Goal: Task Accomplishment & Management: Manage account settings

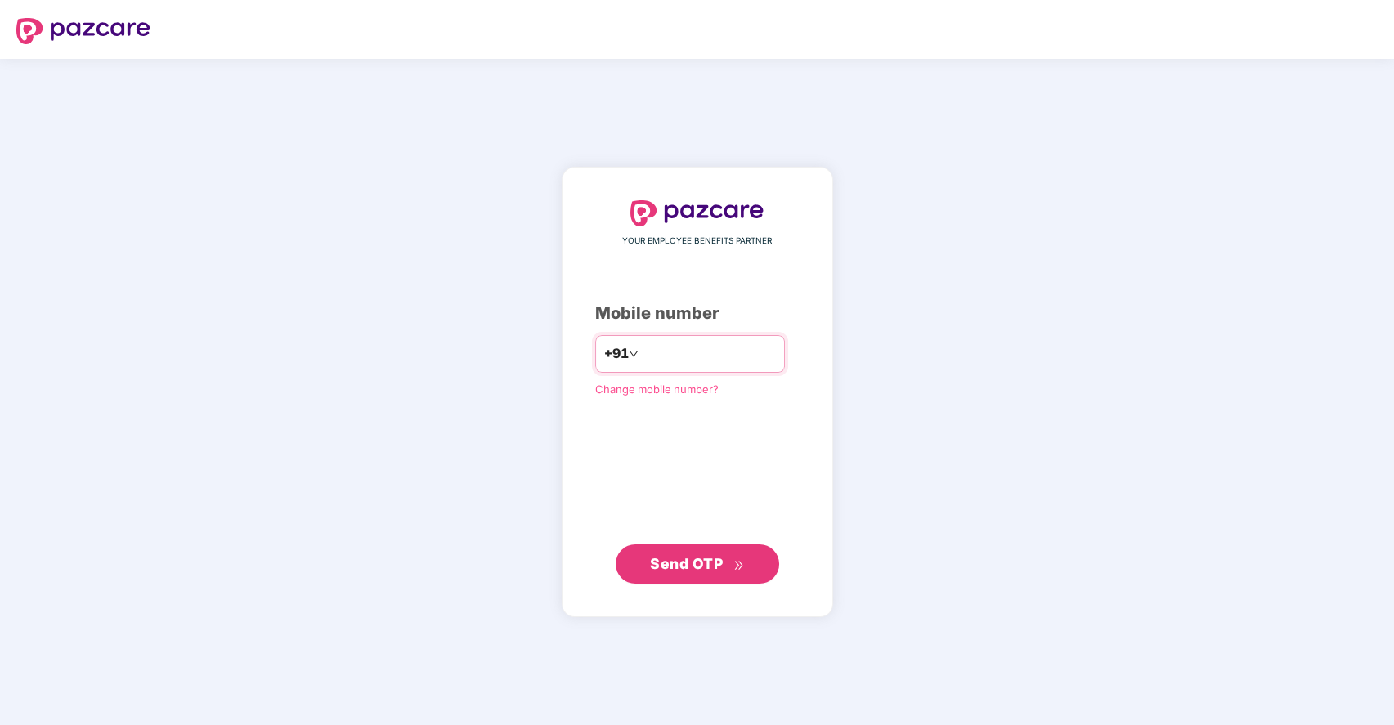
type input "**********"
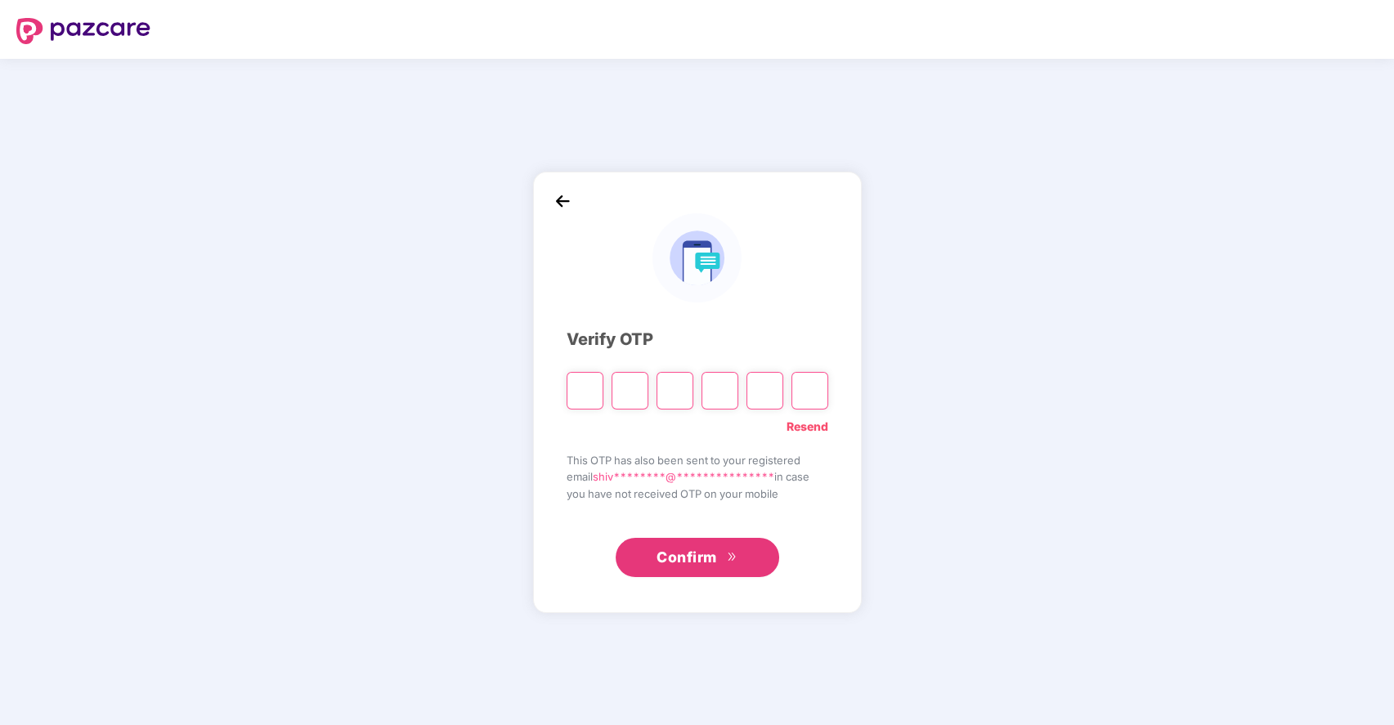
type input "*"
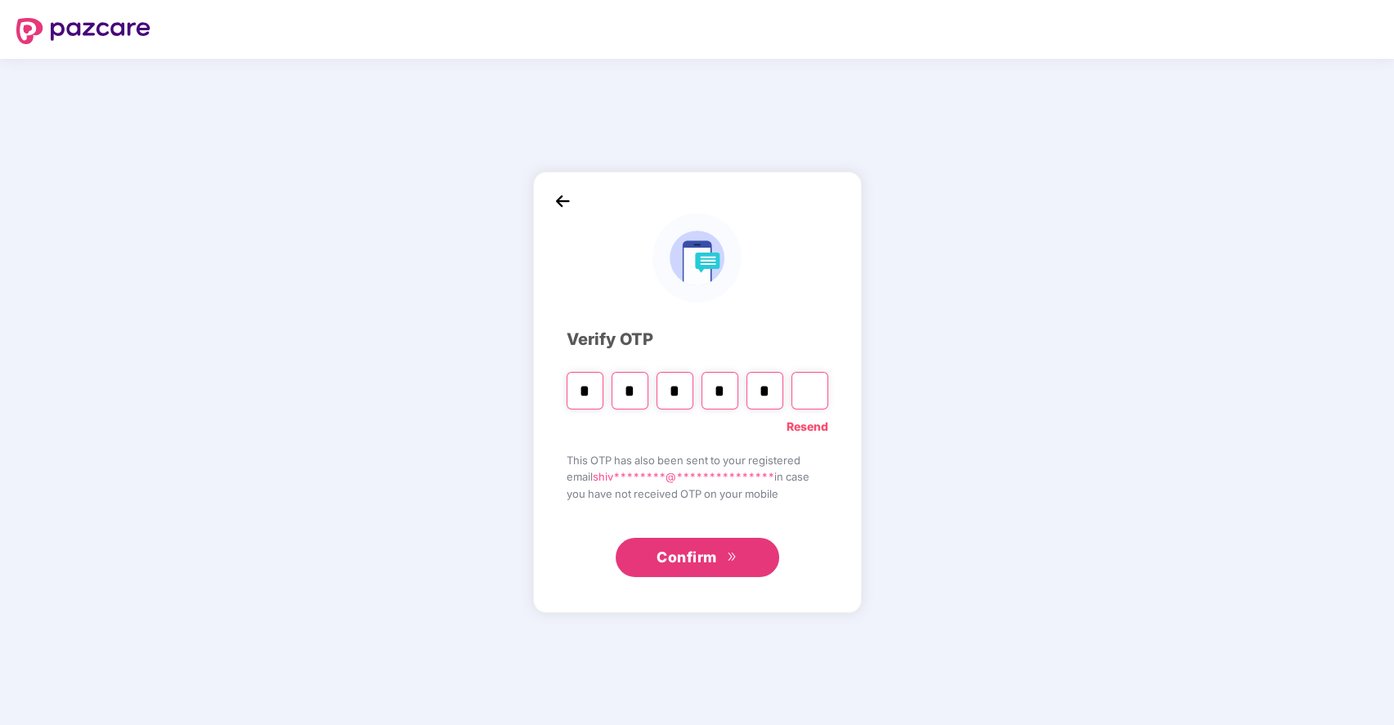
type input "*"
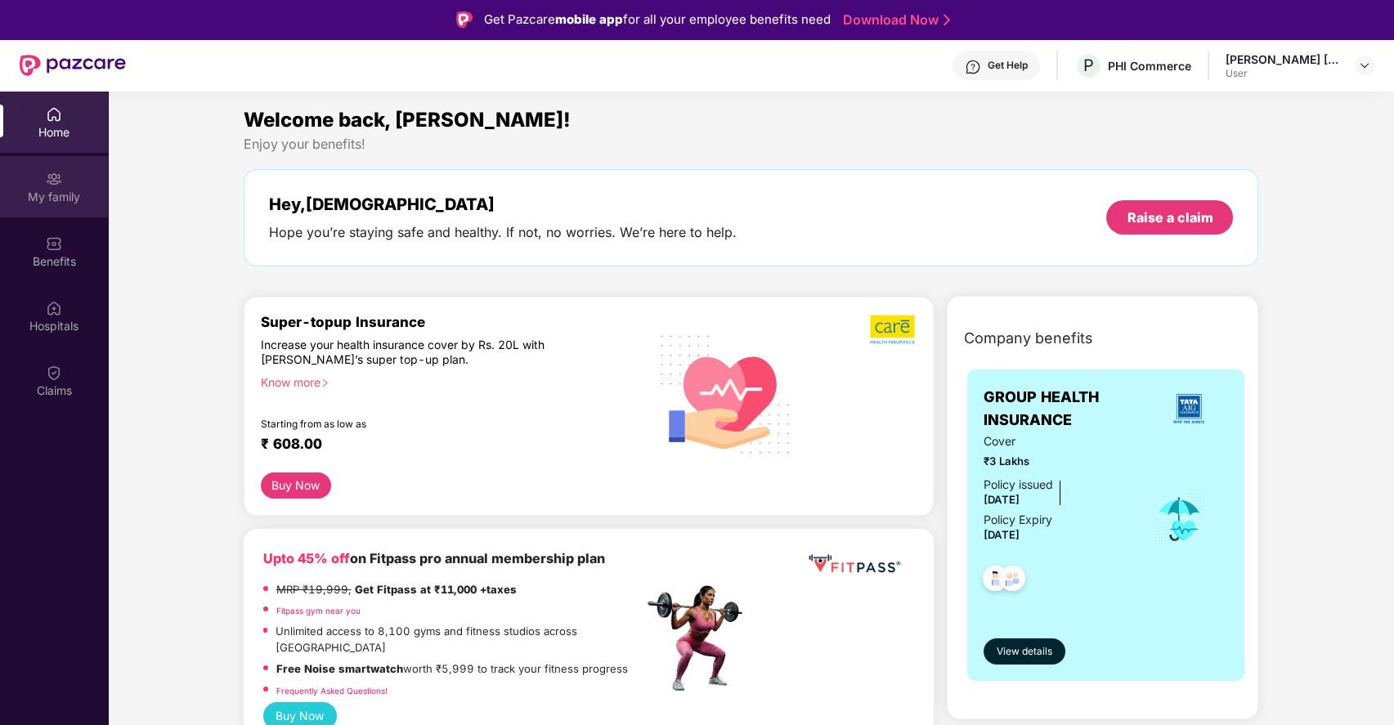
click at [65, 194] on div "My family" at bounding box center [54, 197] width 108 height 16
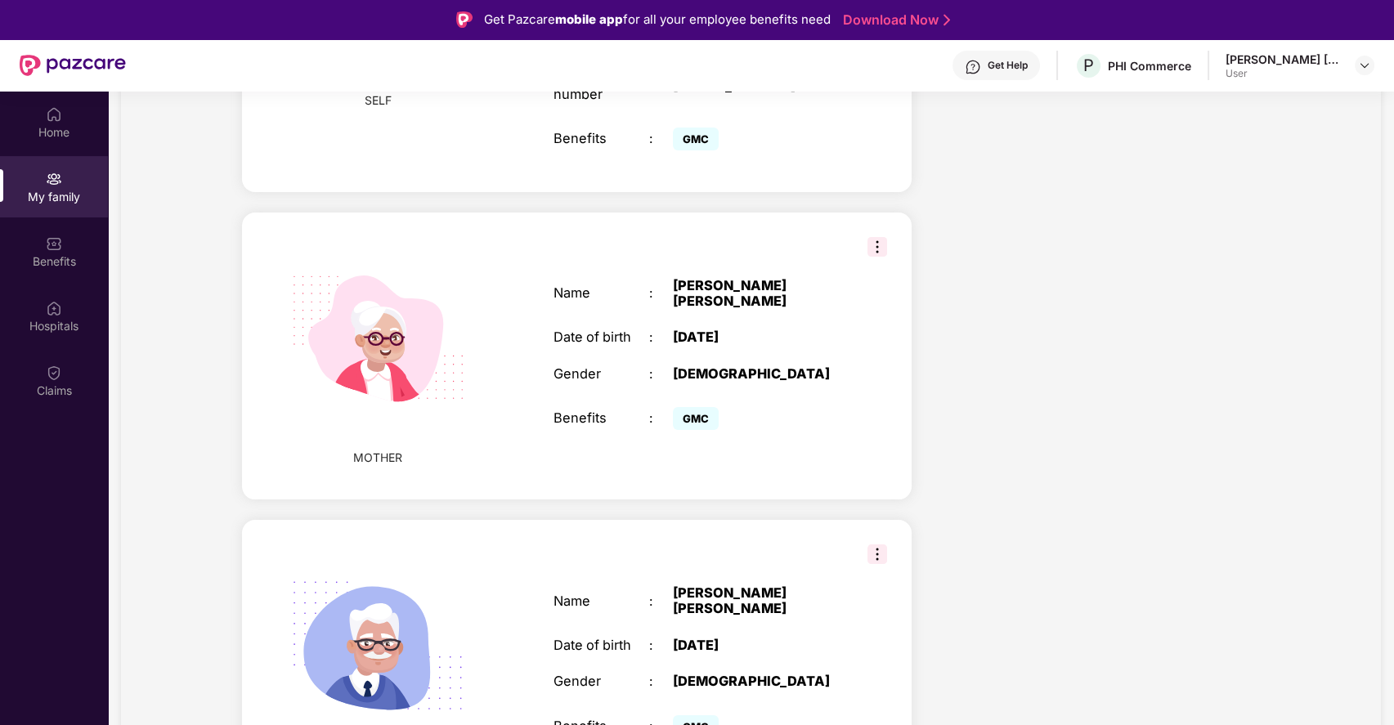
scroll to position [92, 0]
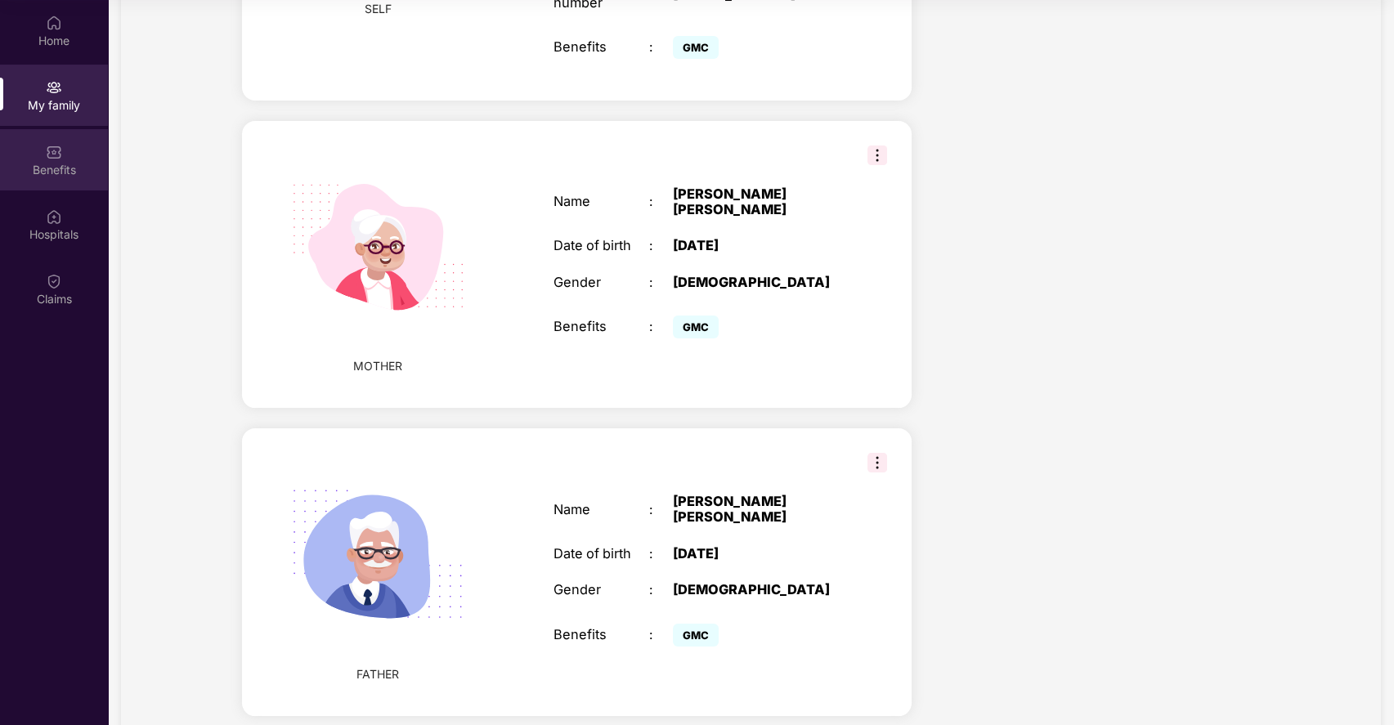
click at [44, 150] on div "Benefits" at bounding box center [54, 159] width 108 height 61
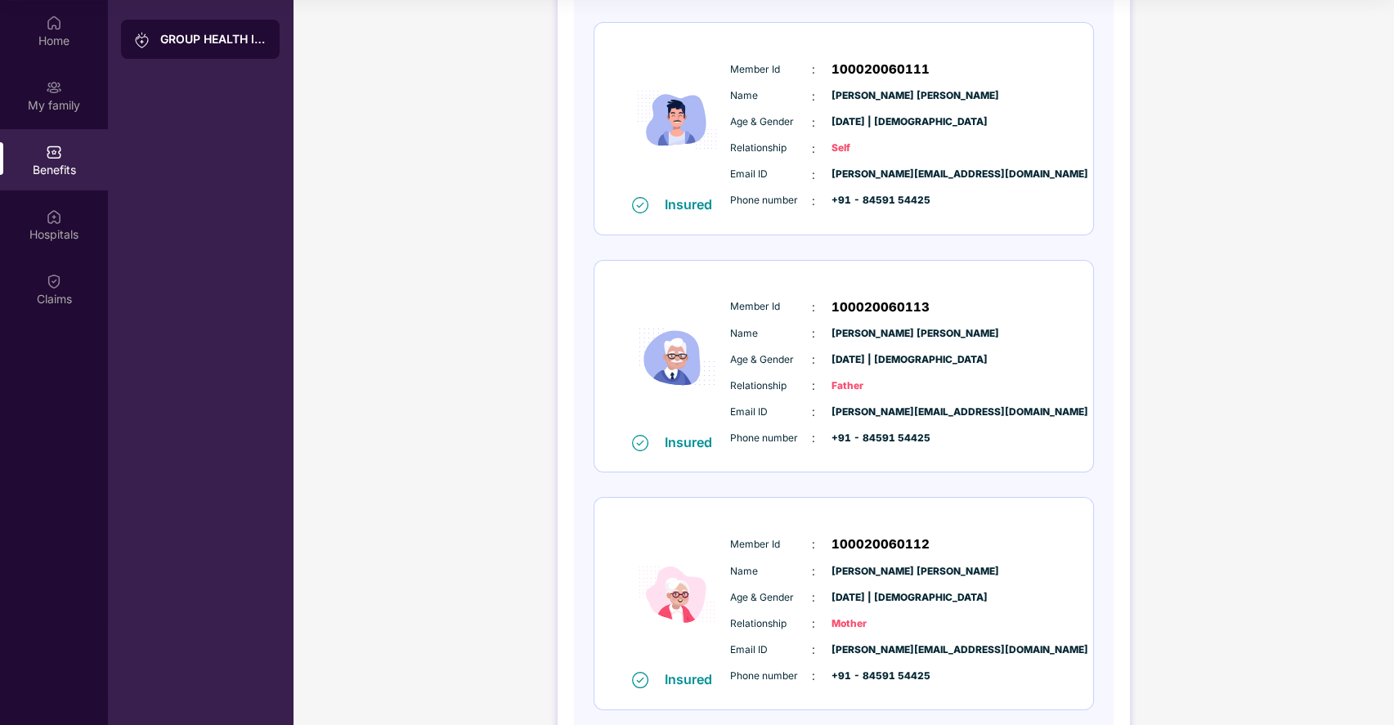
scroll to position [0, 0]
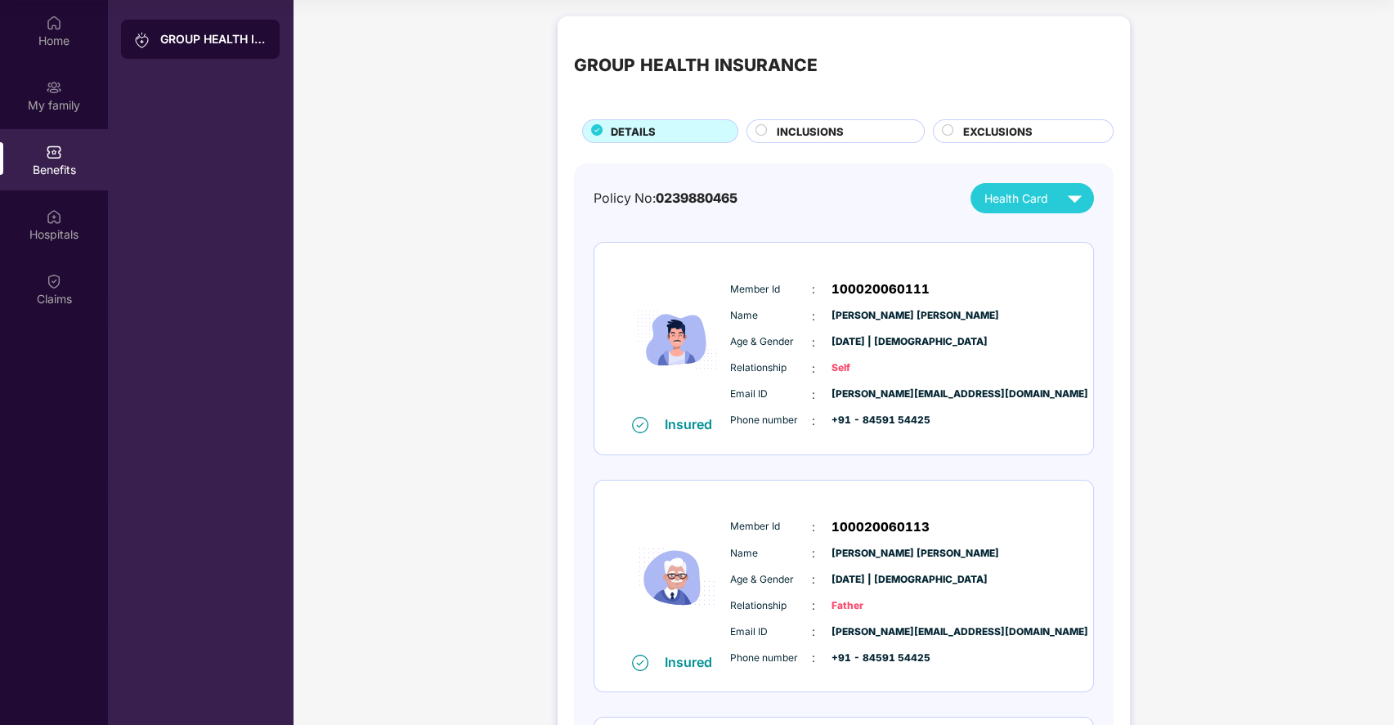
click at [781, 128] on span "INCLUSIONS" at bounding box center [810, 131] width 67 height 16
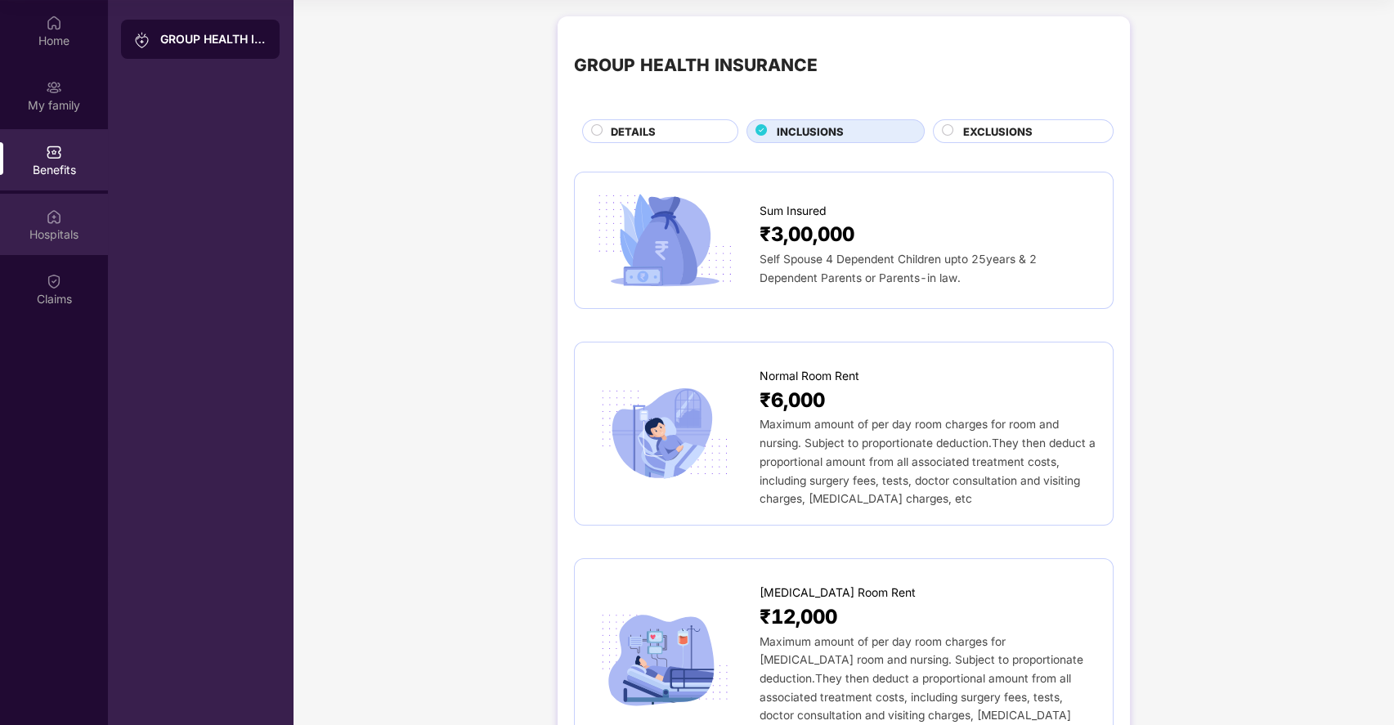
click at [58, 230] on div "Hospitals" at bounding box center [54, 234] width 108 height 16
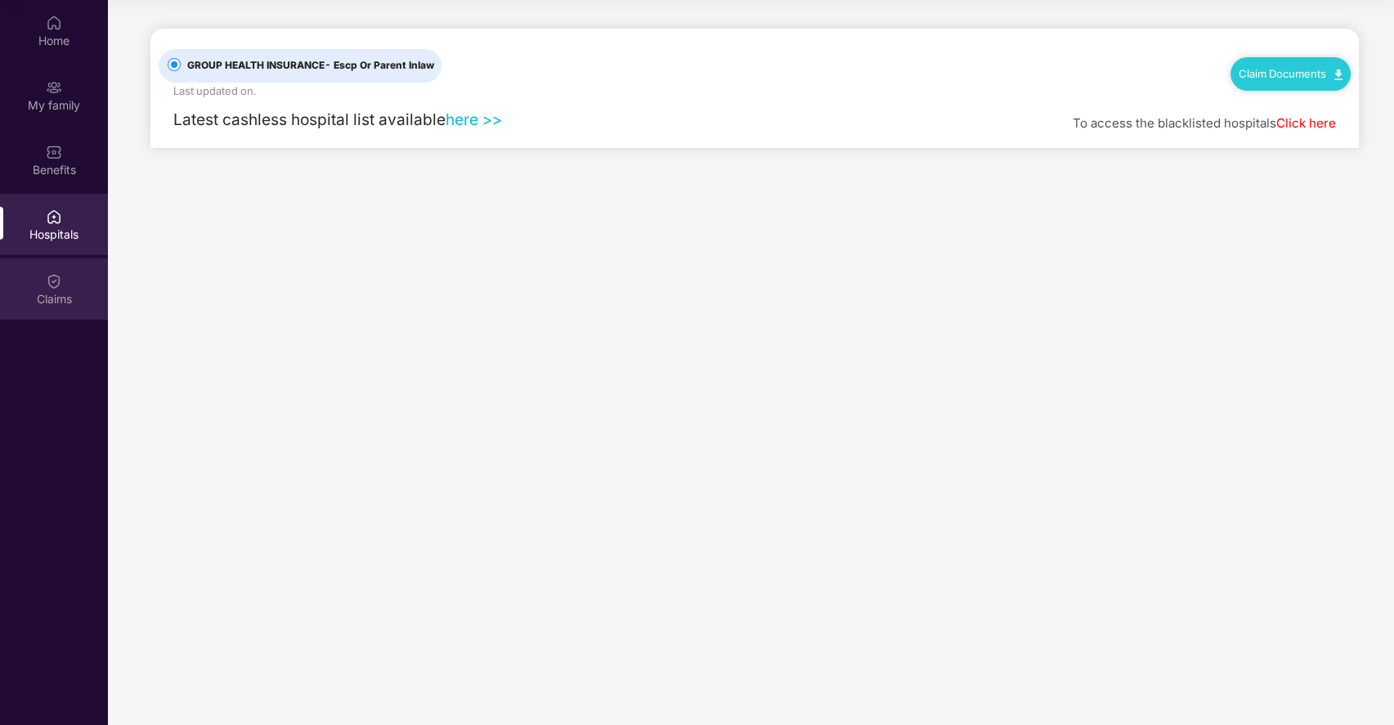
click at [55, 282] on img at bounding box center [54, 281] width 16 height 16
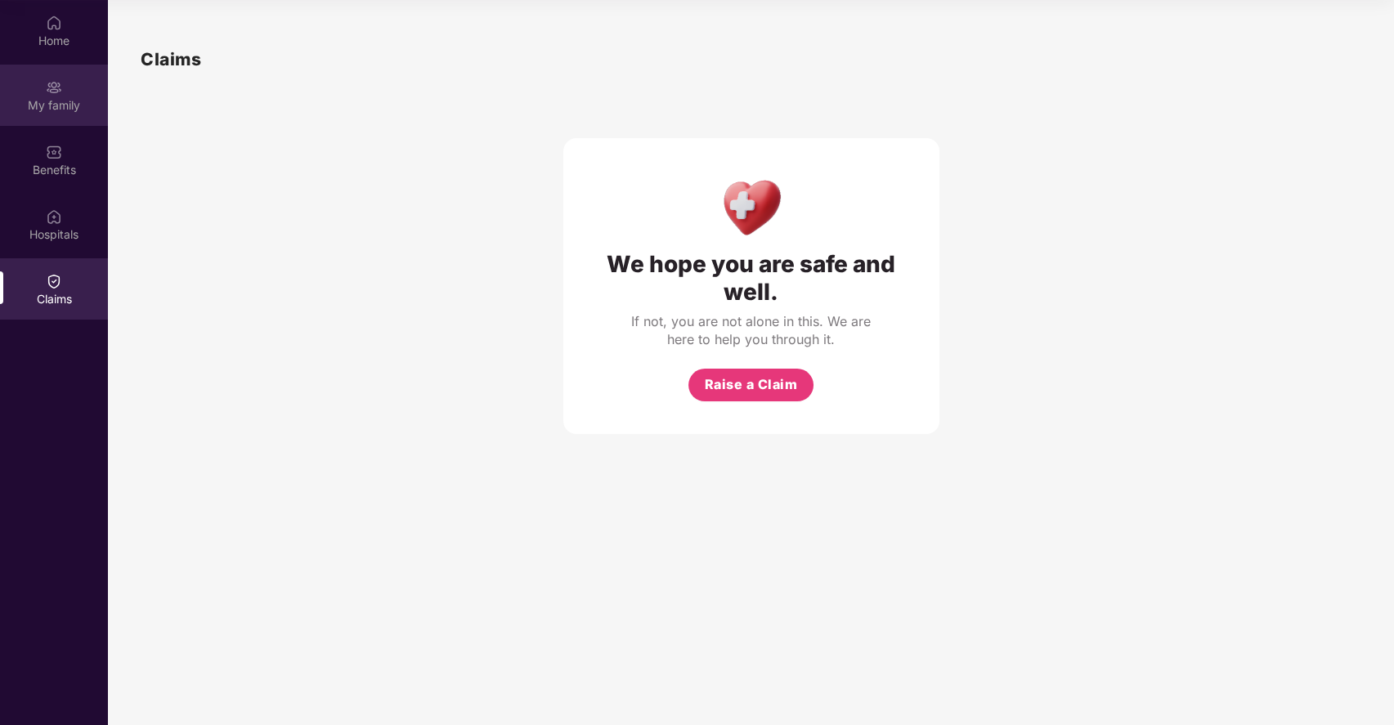
click at [75, 110] on div "My family" at bounding box center [54, 105] width 108 height 16
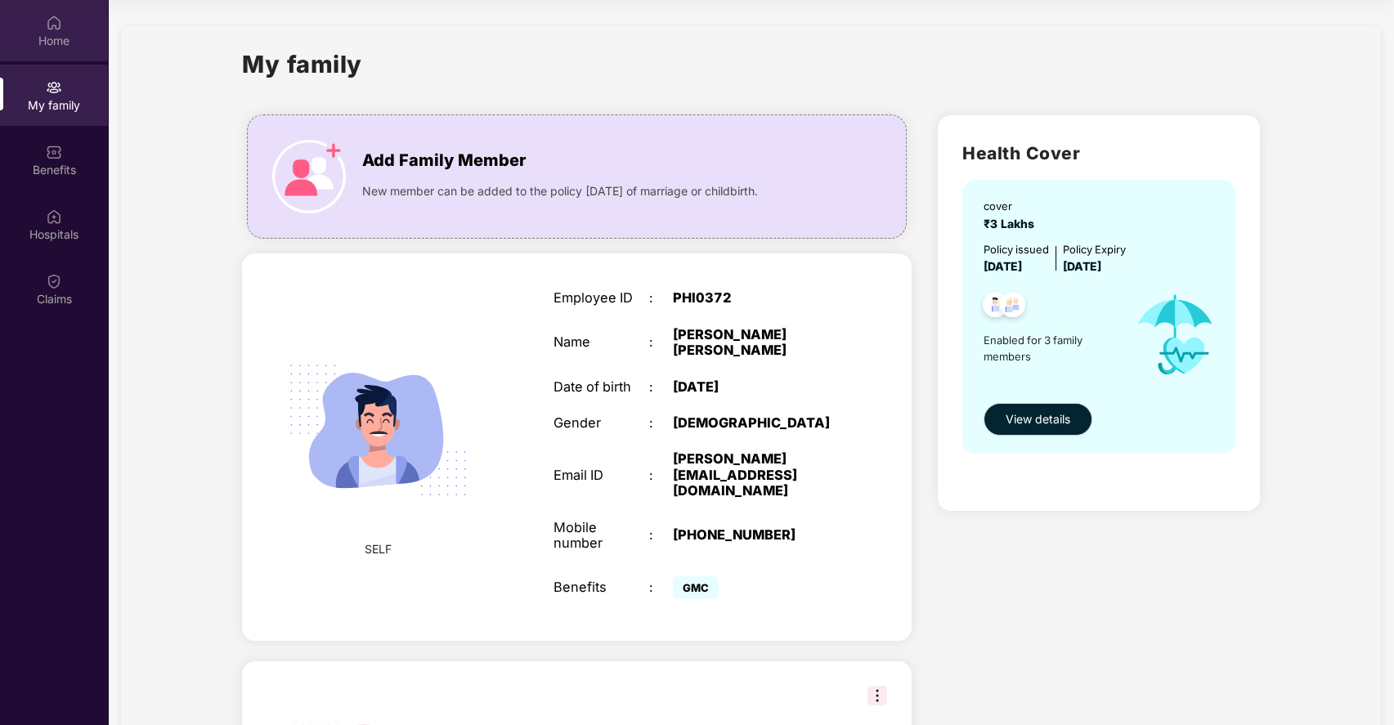
scroll to position [1, 0]
click at [38, 33] on div "Home" at bounding box center [54, 41] width 108 height 16
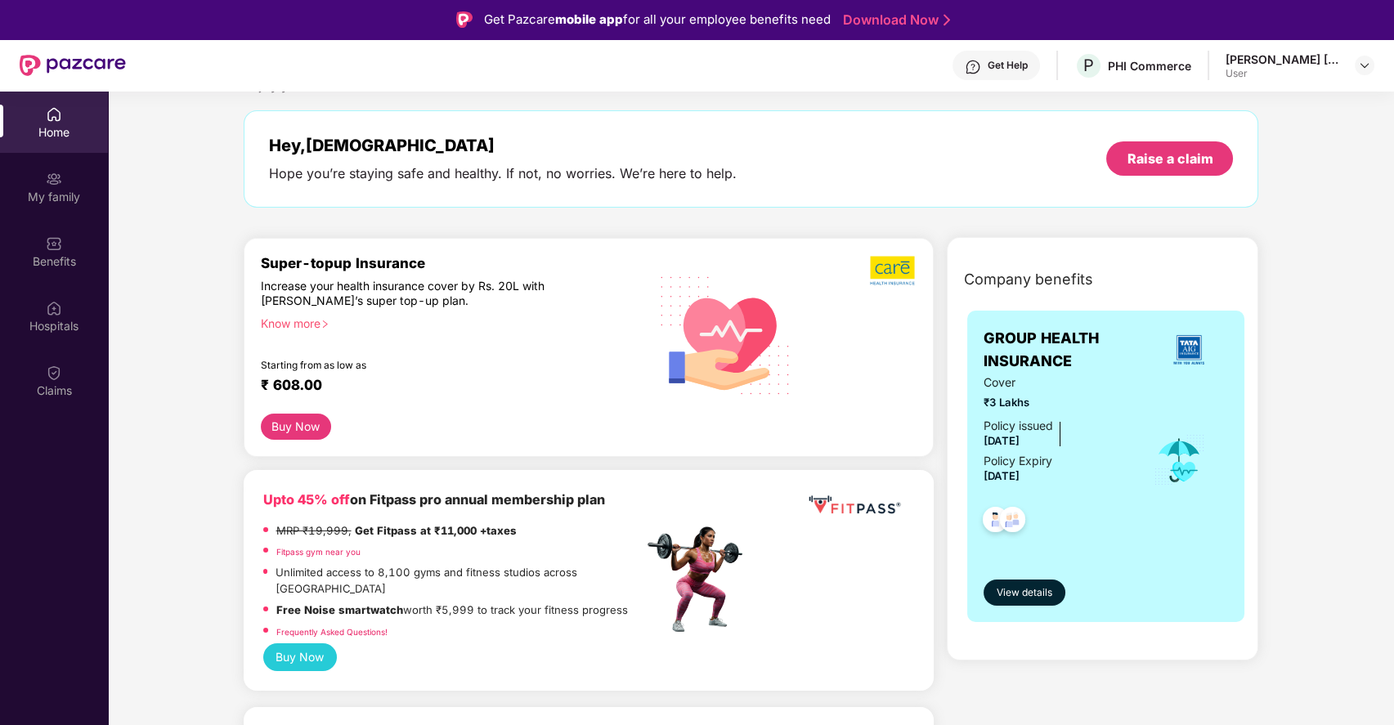
scroll to position [262, 0]
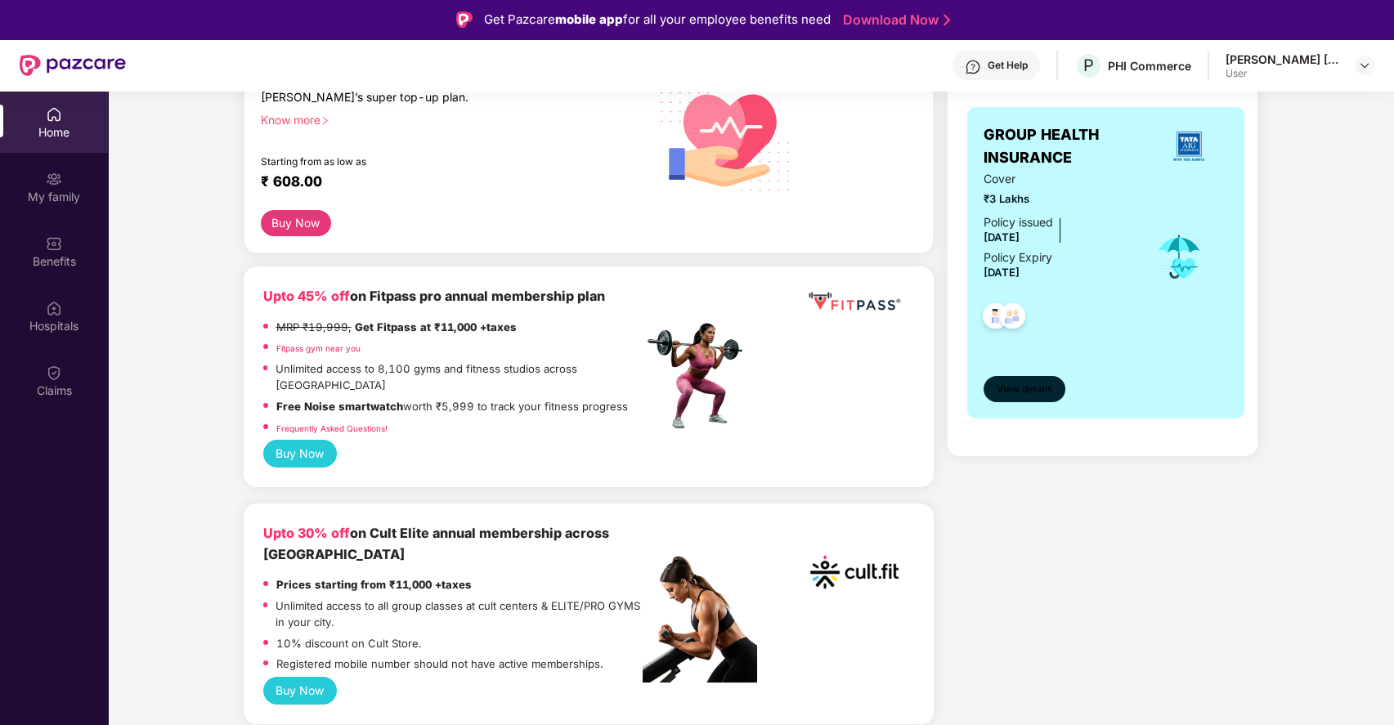
click at [1021, 379] on button "View details" at bounding box center [1024, 389] width 82 height 26
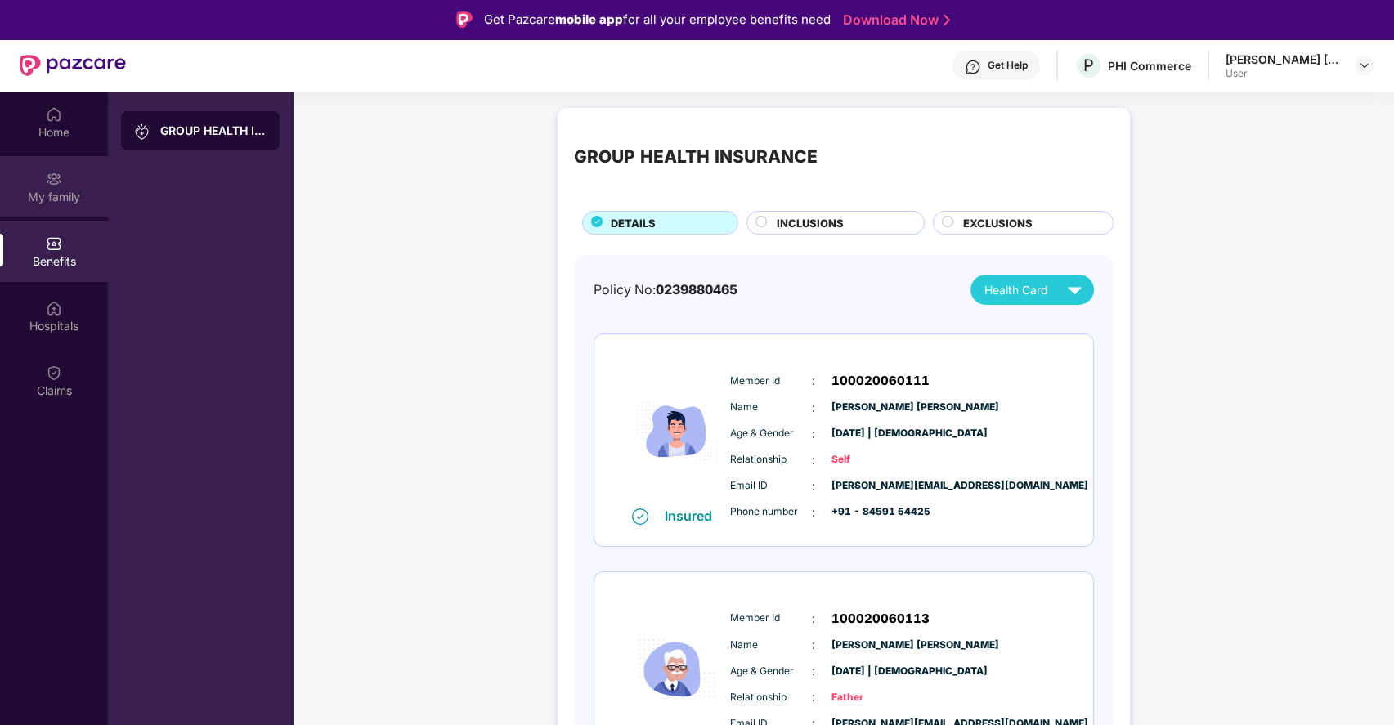
click at [59, 177] on img at bounding box center [54, 179] width 16 height 16
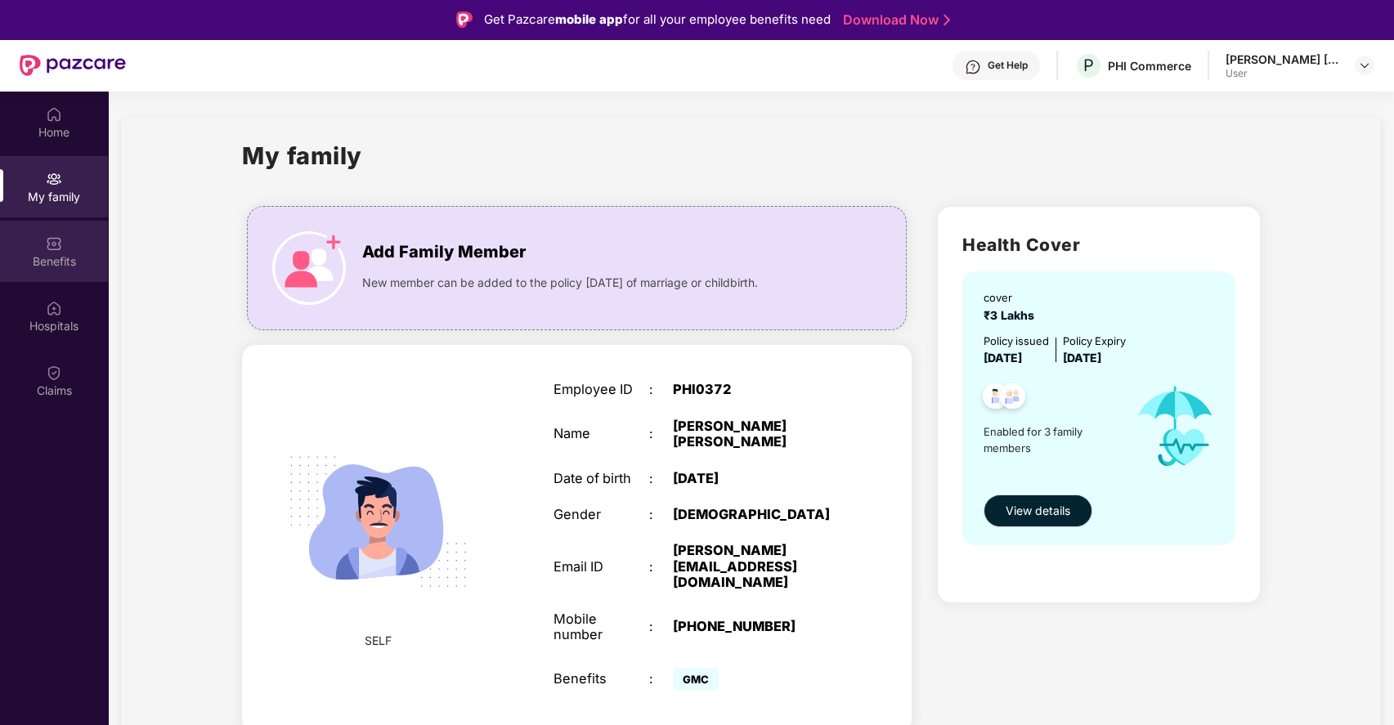
click at [53, 253] on div "Benefits" at bounding box center [54, 261] width 108 height 16
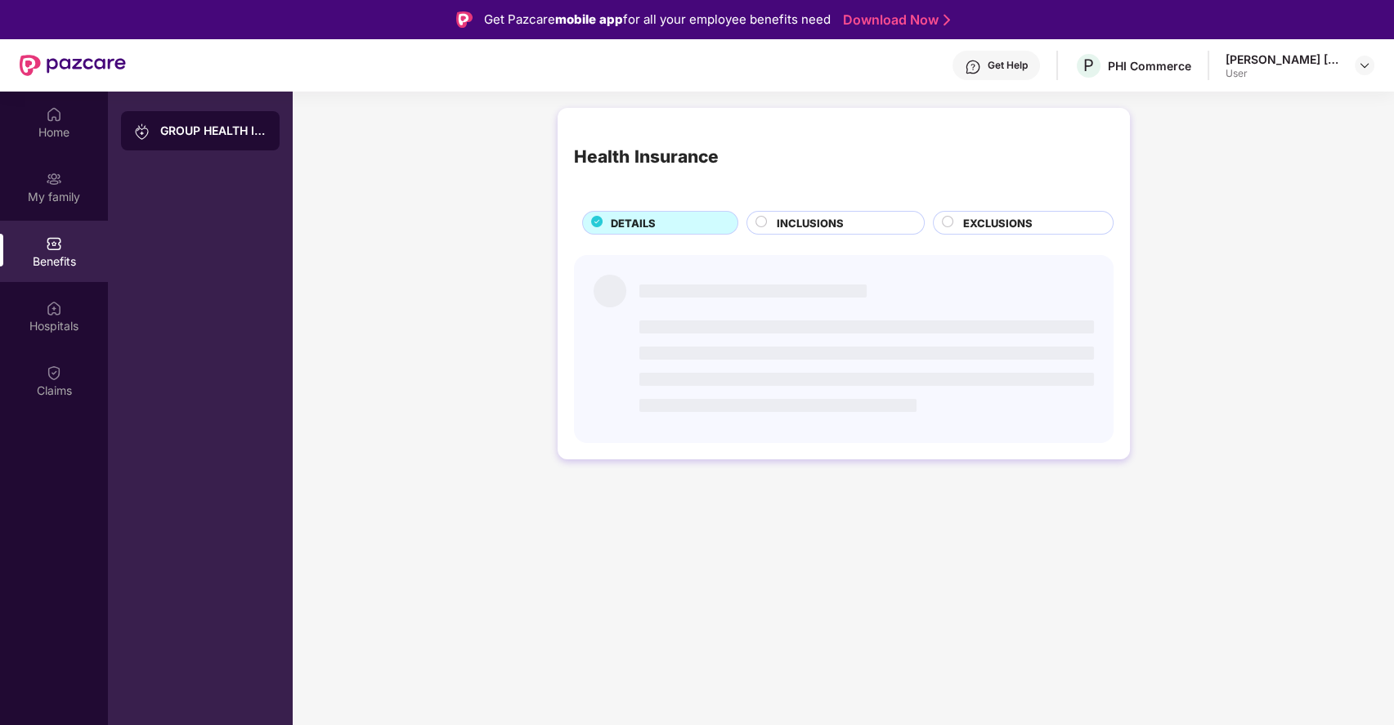
click at [195, 121] on div "GROUP HEALTH INSURANCE" at bounding box center [200, 130] width 159 height 39
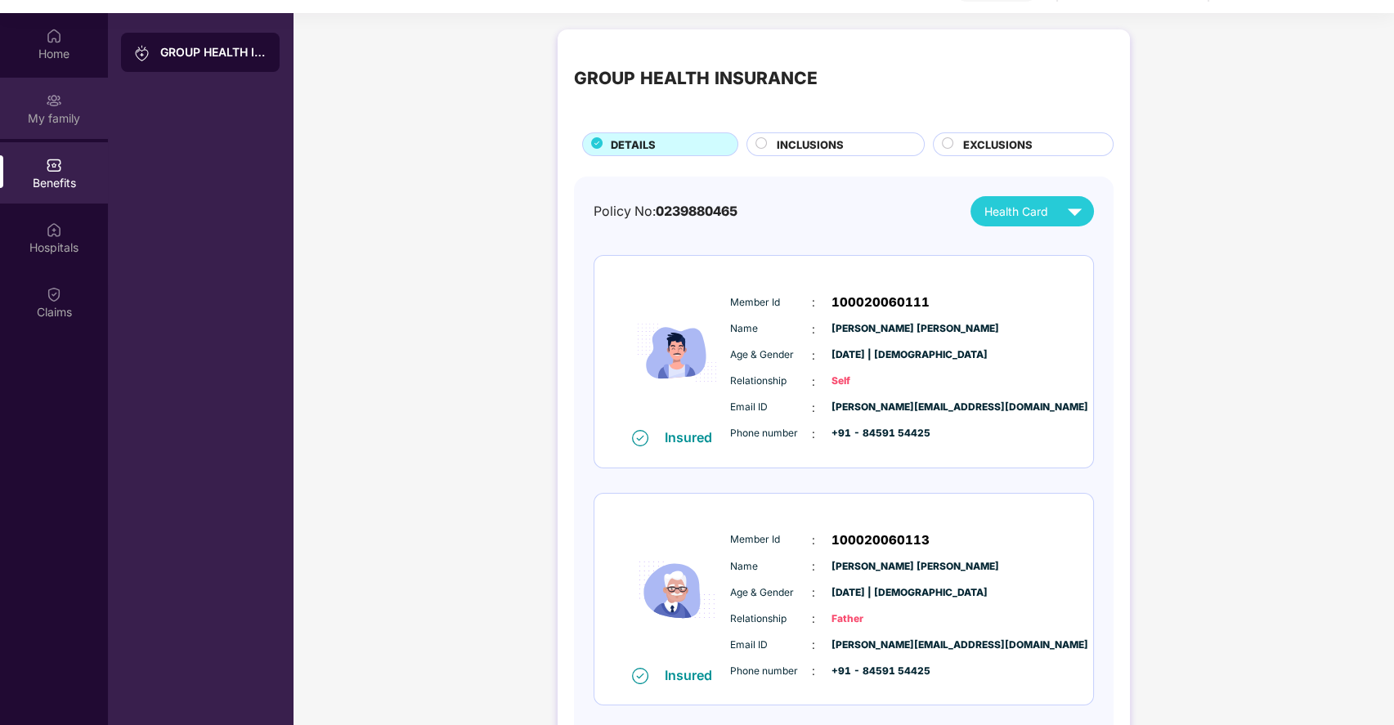
click at [80, 114] on div "My family" at bounding box center [54, 118] width 108 height 16
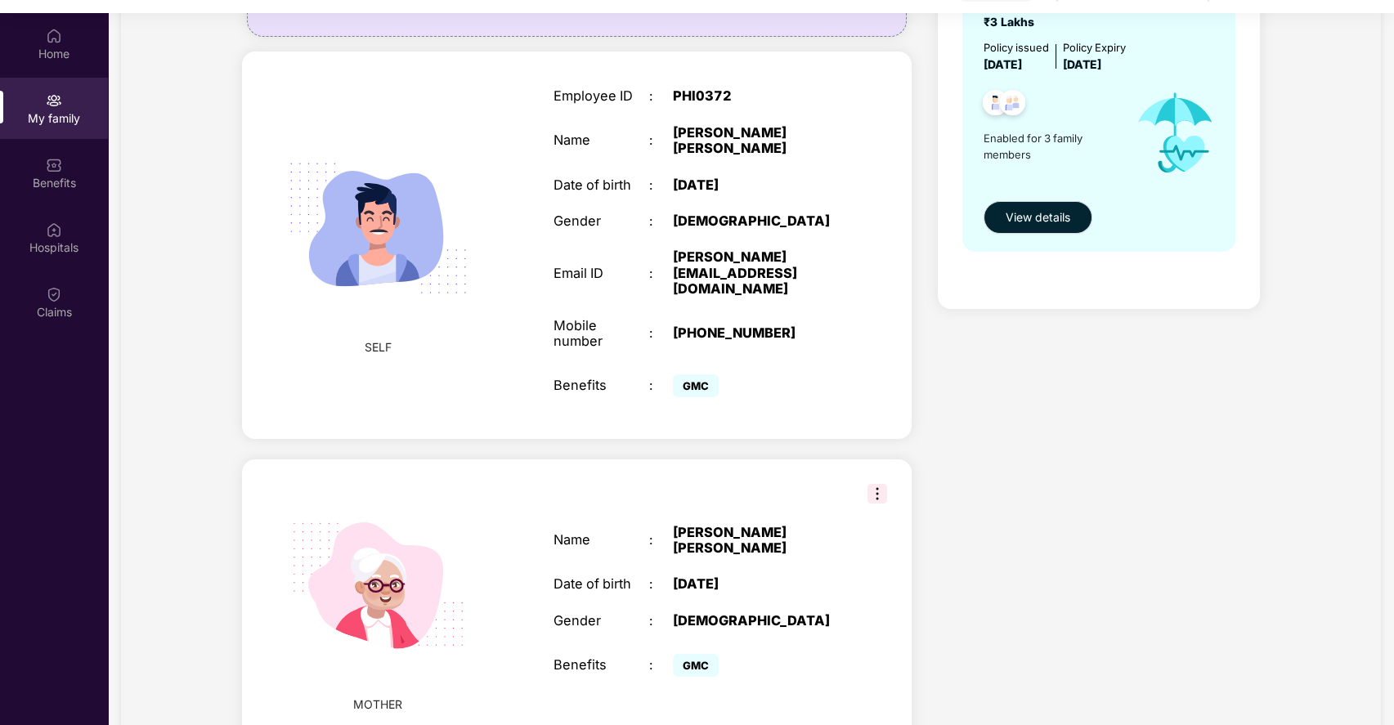
scroll to position [213, 0]
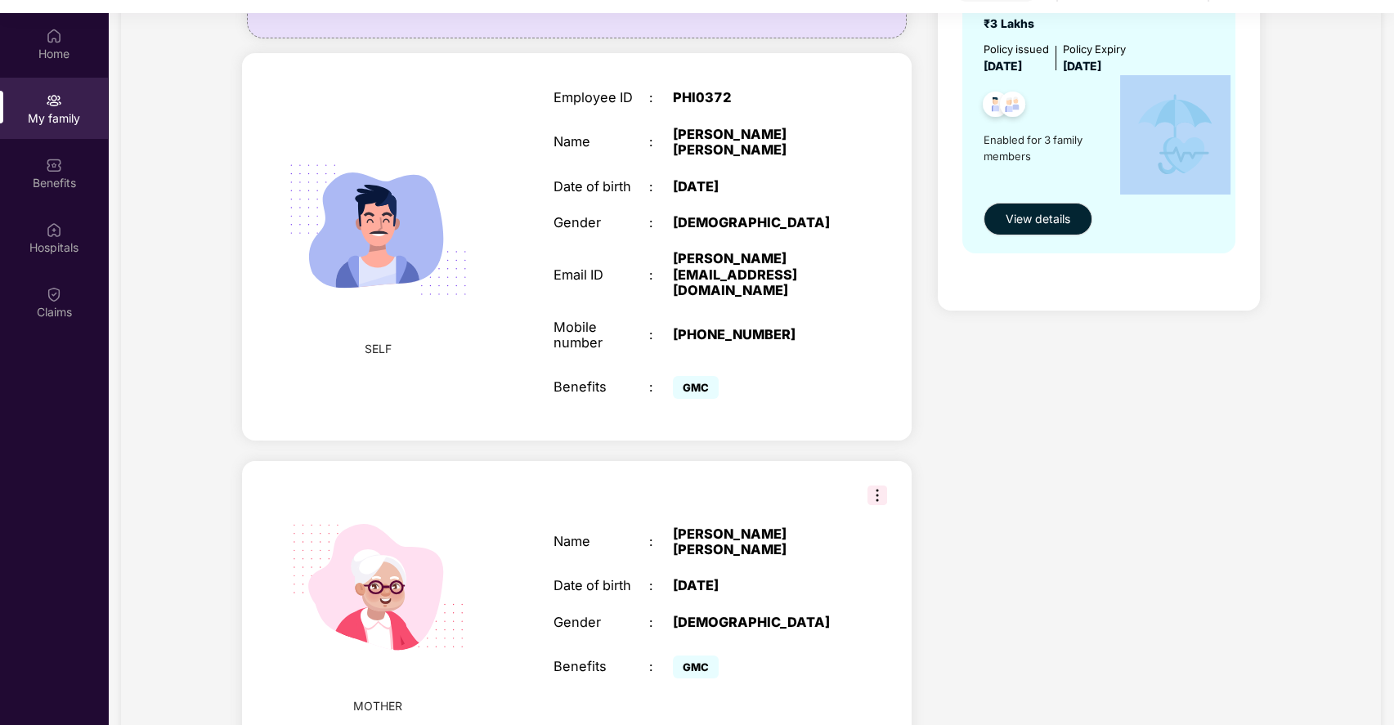
drag, startPoint x: 1384, startPoint y: 193, endPoint x: 1377, endPoint y: 161, distance: 32.7
click at [1377, 161] on section "My family Add Family Member New member can be added to the policy [DATE] of mar…" at bounding box center [751, 461] width 1286 height 1323
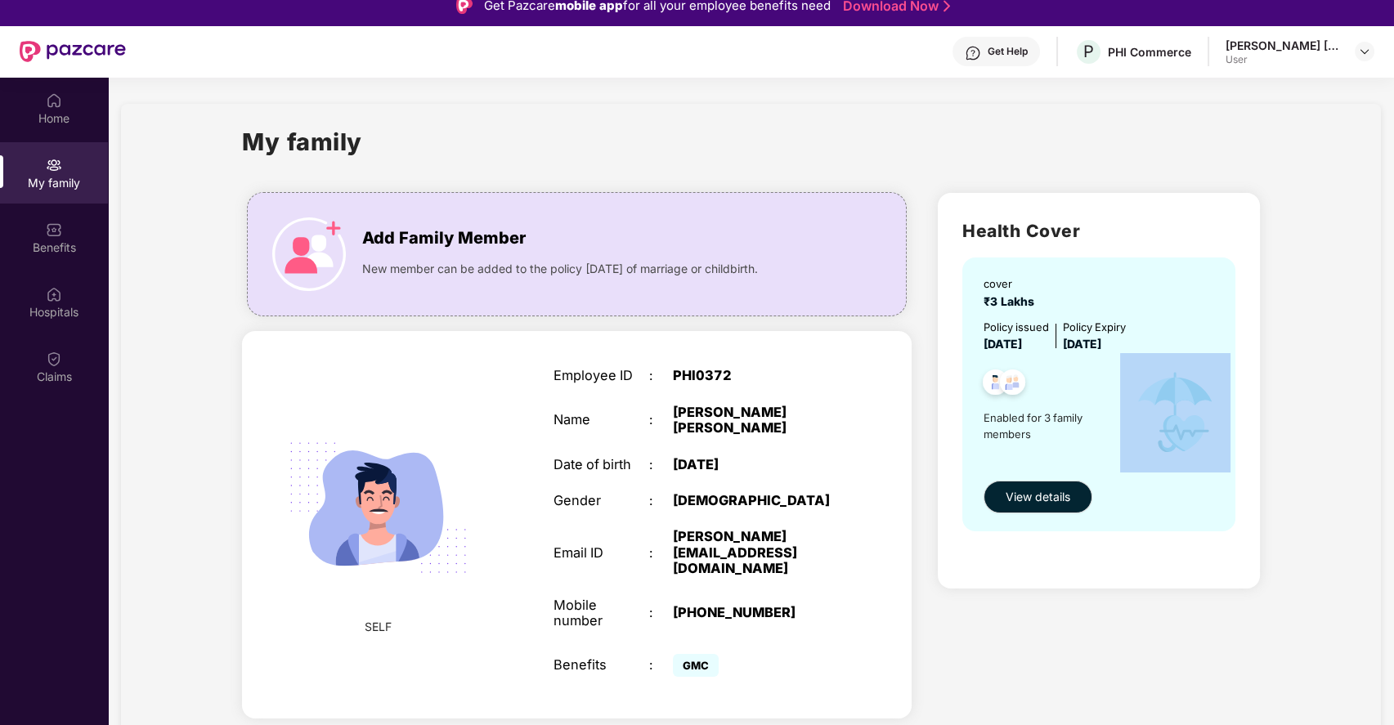
scroll to position [0, 0]
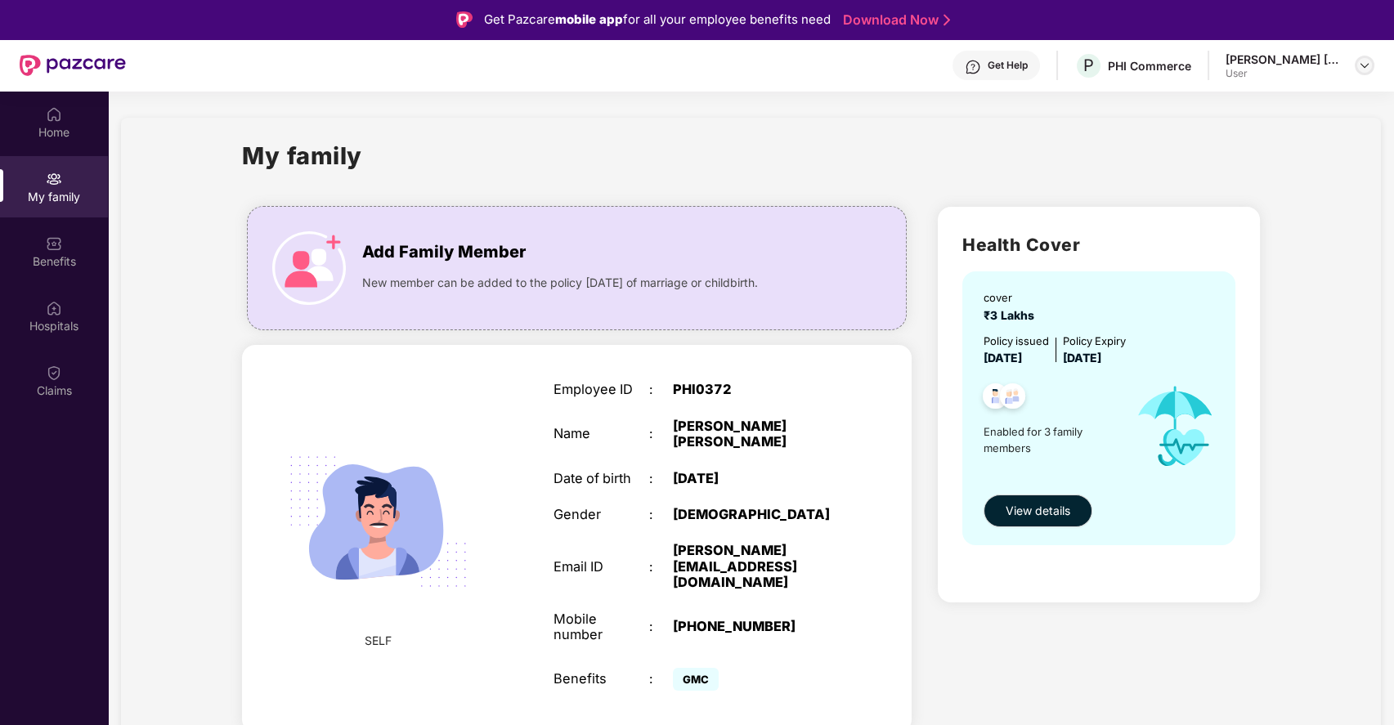
click at [1367, 74] on div at bounding box center [1365, 66] width 20 height 20
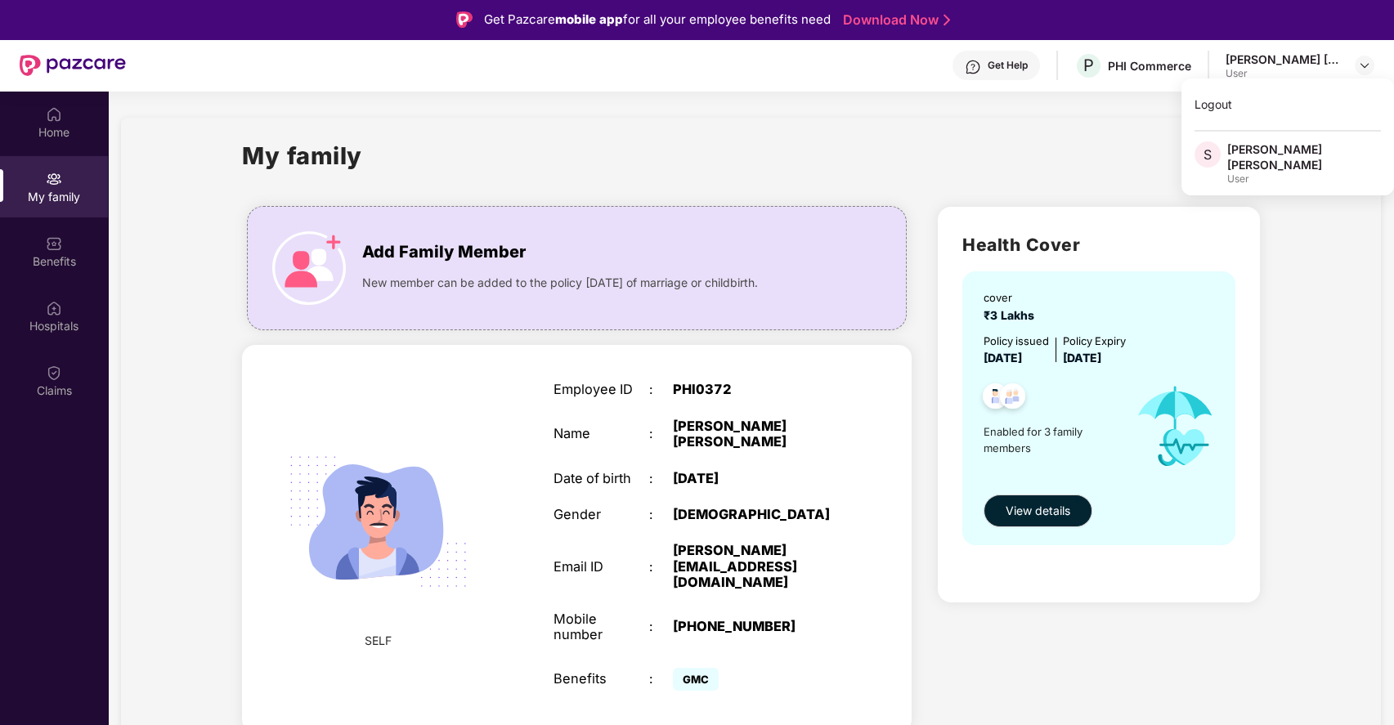
click at [1061, 146] on div "My family" at bounding box center [750, 165] width 1017 height 56
